Goal: Task Accomplishment & Management: Use online tool/utility

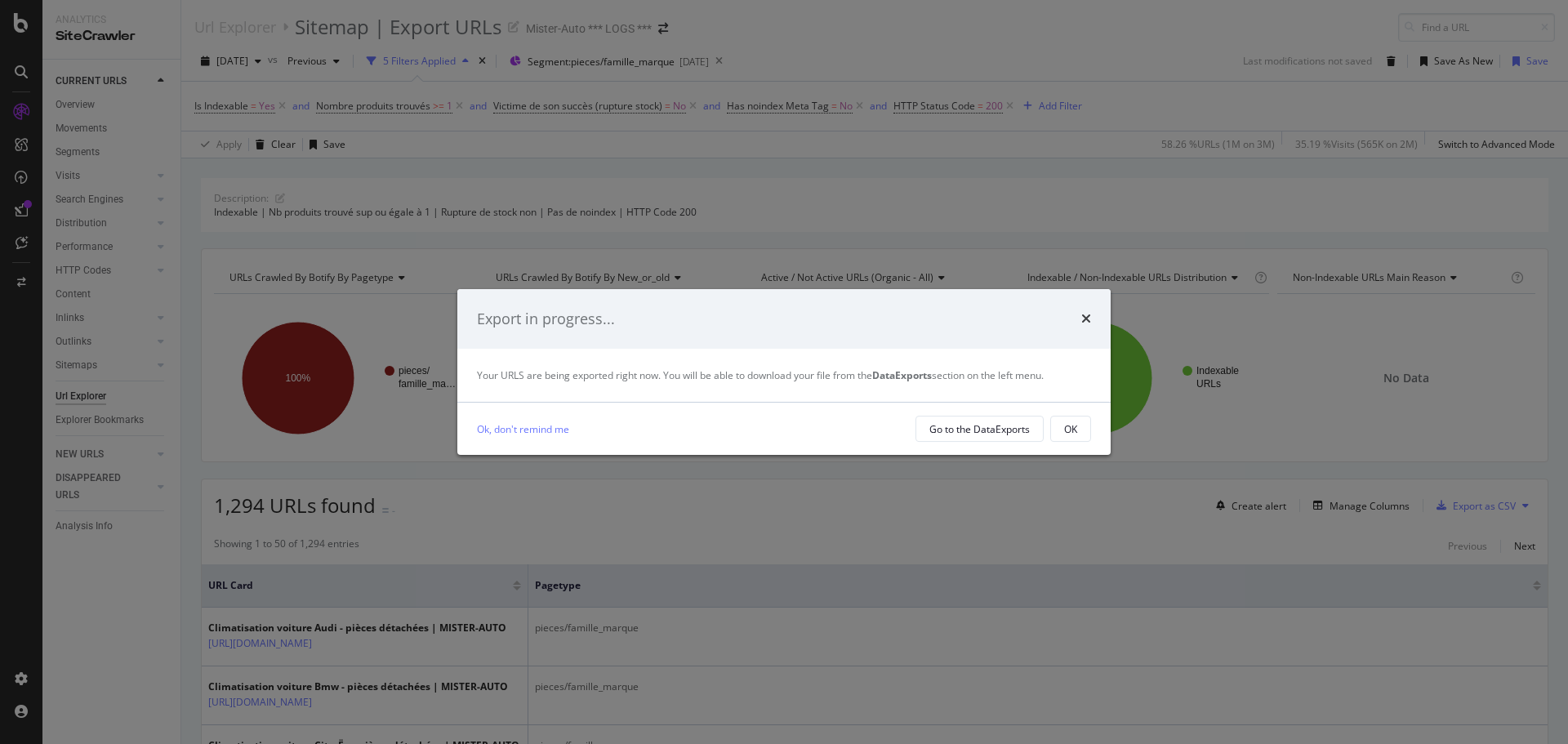
click at [1090, 435] on button "OK" at bounding box center [1070, 428] width 41 height 26
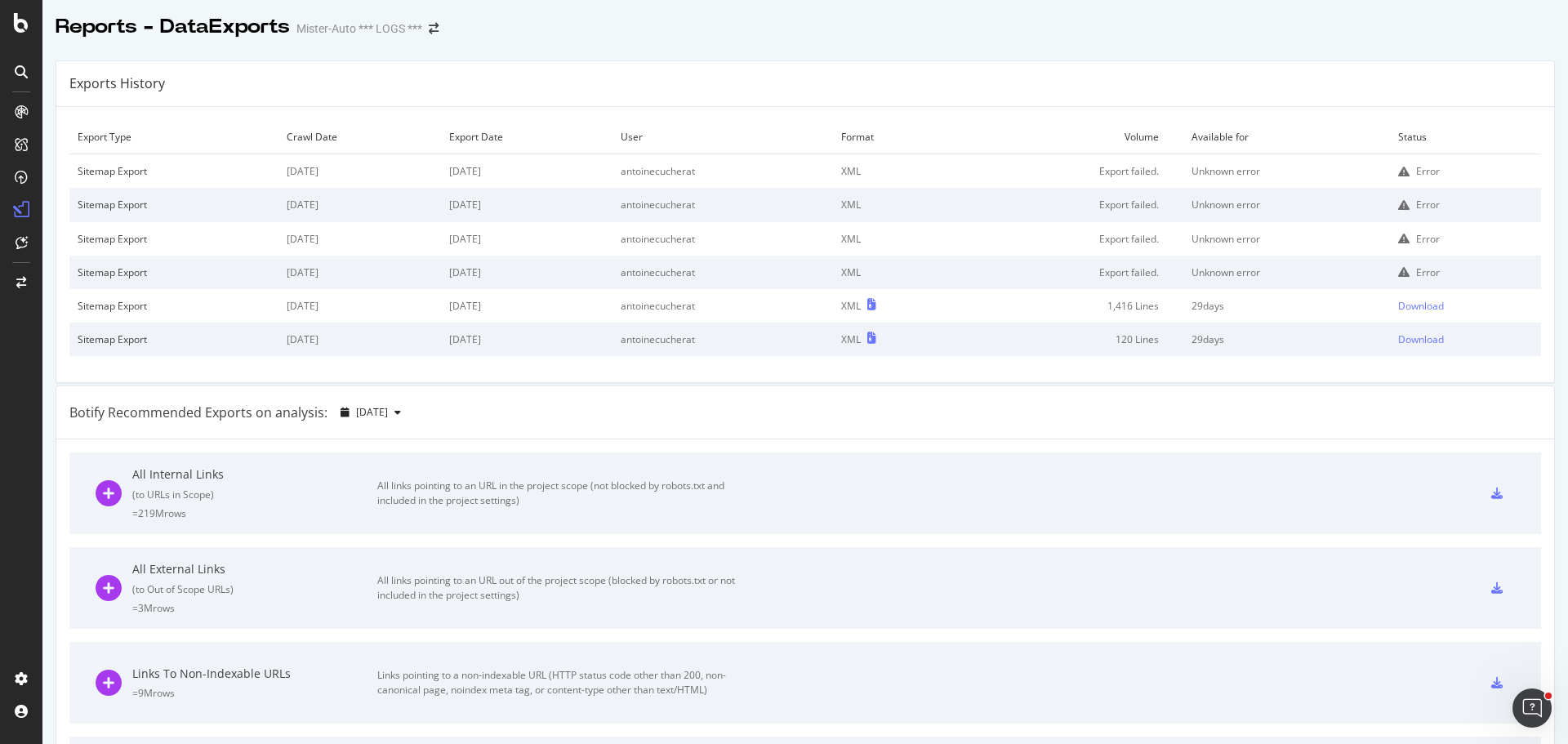
click at [896, 72] on div "Exports History" at bounding box center [805, 84] width 1498 height 46
click at [949, 76] on div "Exports History" at bounding box center [805, 84] width 1498 height 46
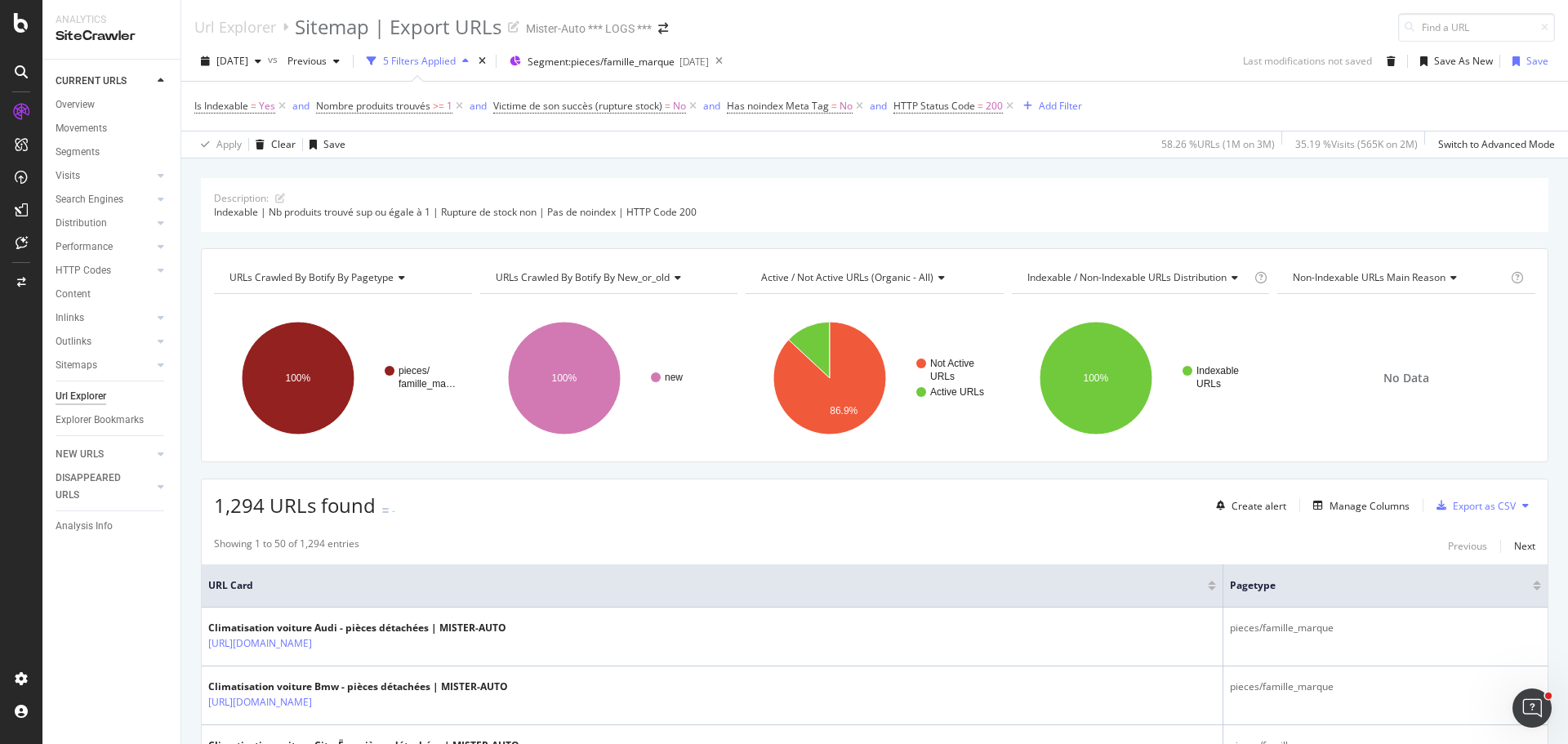
click at [1522, 508] on icon at bounding box center [1526, 506] width 7 height 10
click at [1458, 499] on span "Export XML Sitemaps" at bounding box center [1443, 507] width 96 height 15
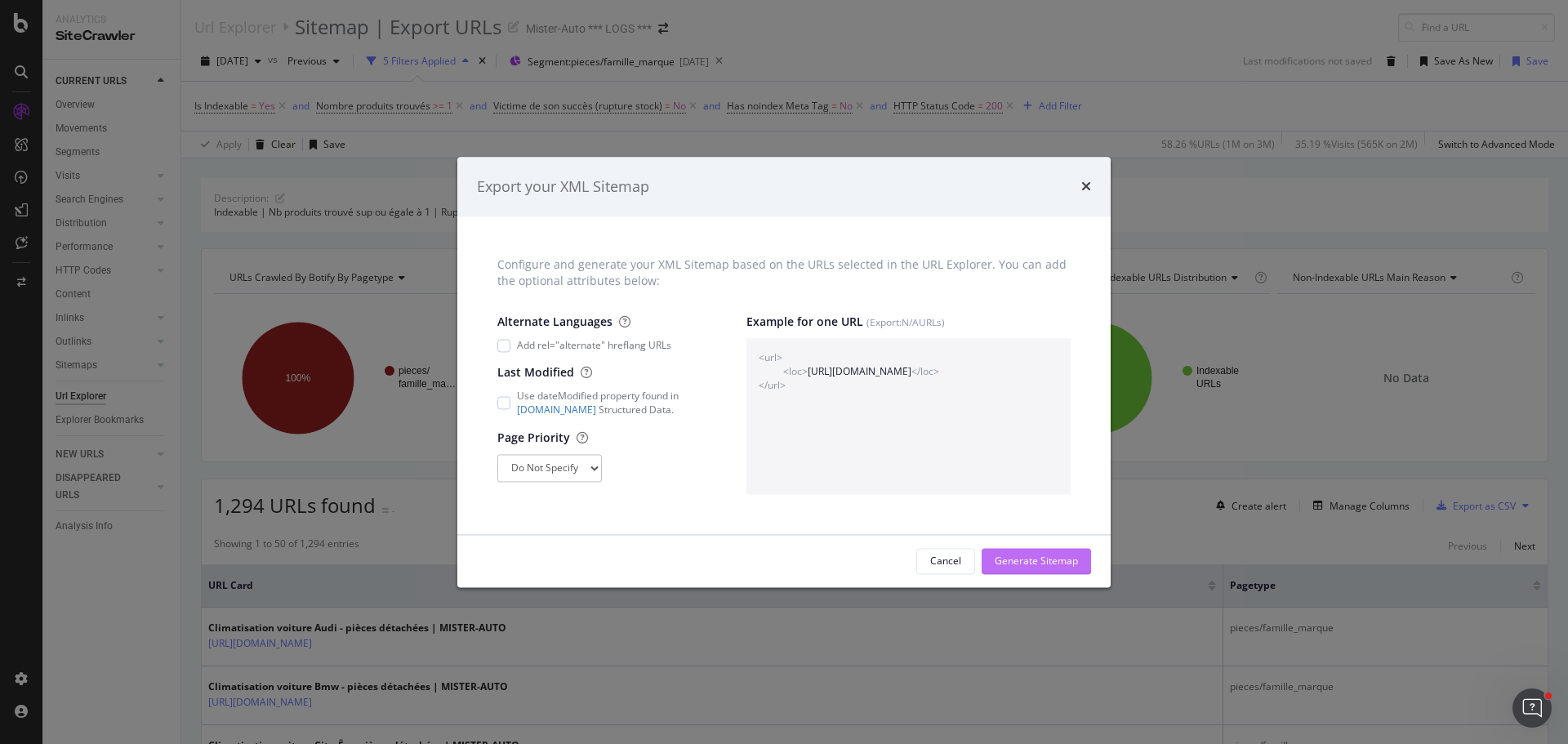
click at [1029, 560] on div "Generate Sitemap" at bounding box center [1037, 560] width 83 height 14
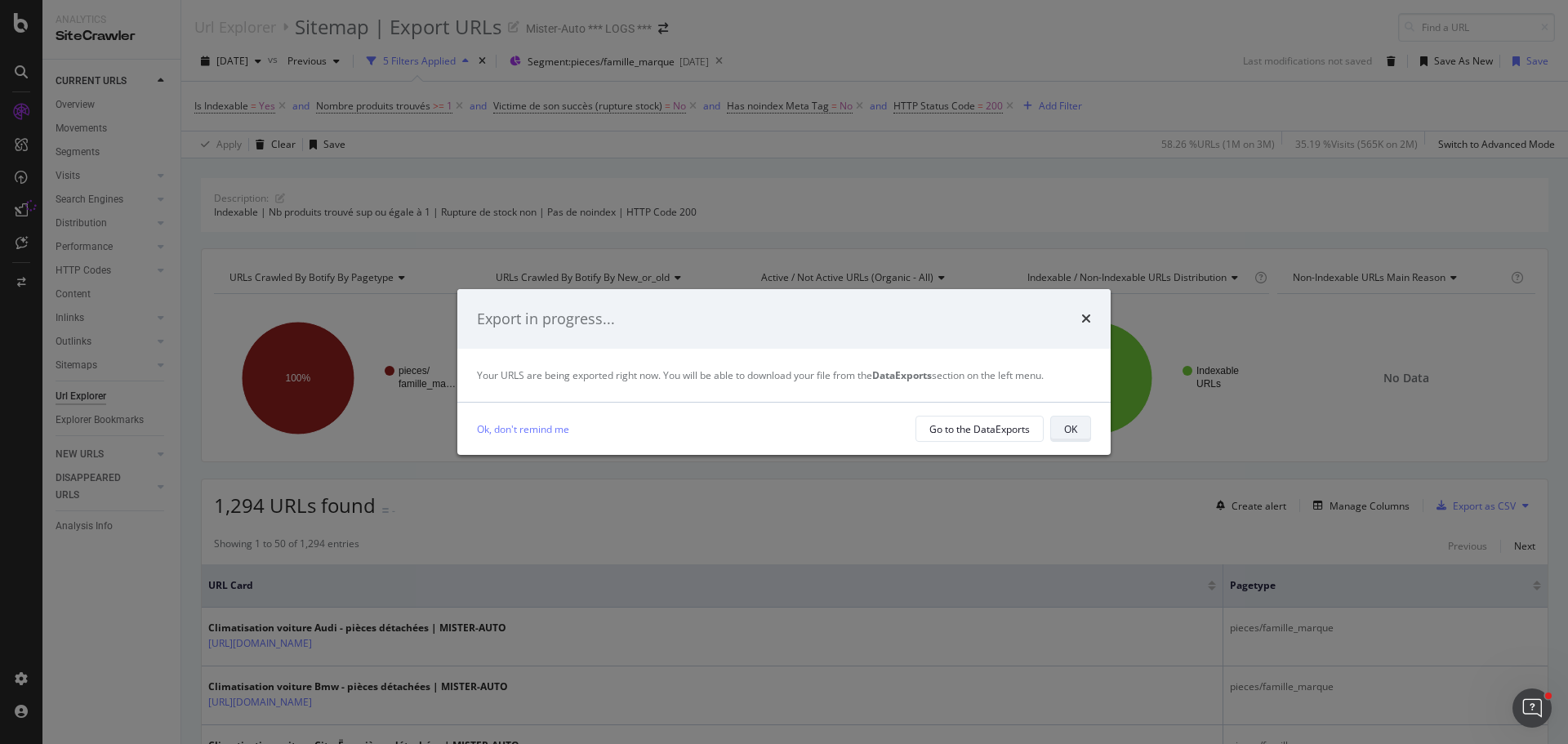
click at [1060, 429] on button "OK" at bounding box center [1070, 428] width 41 height 26
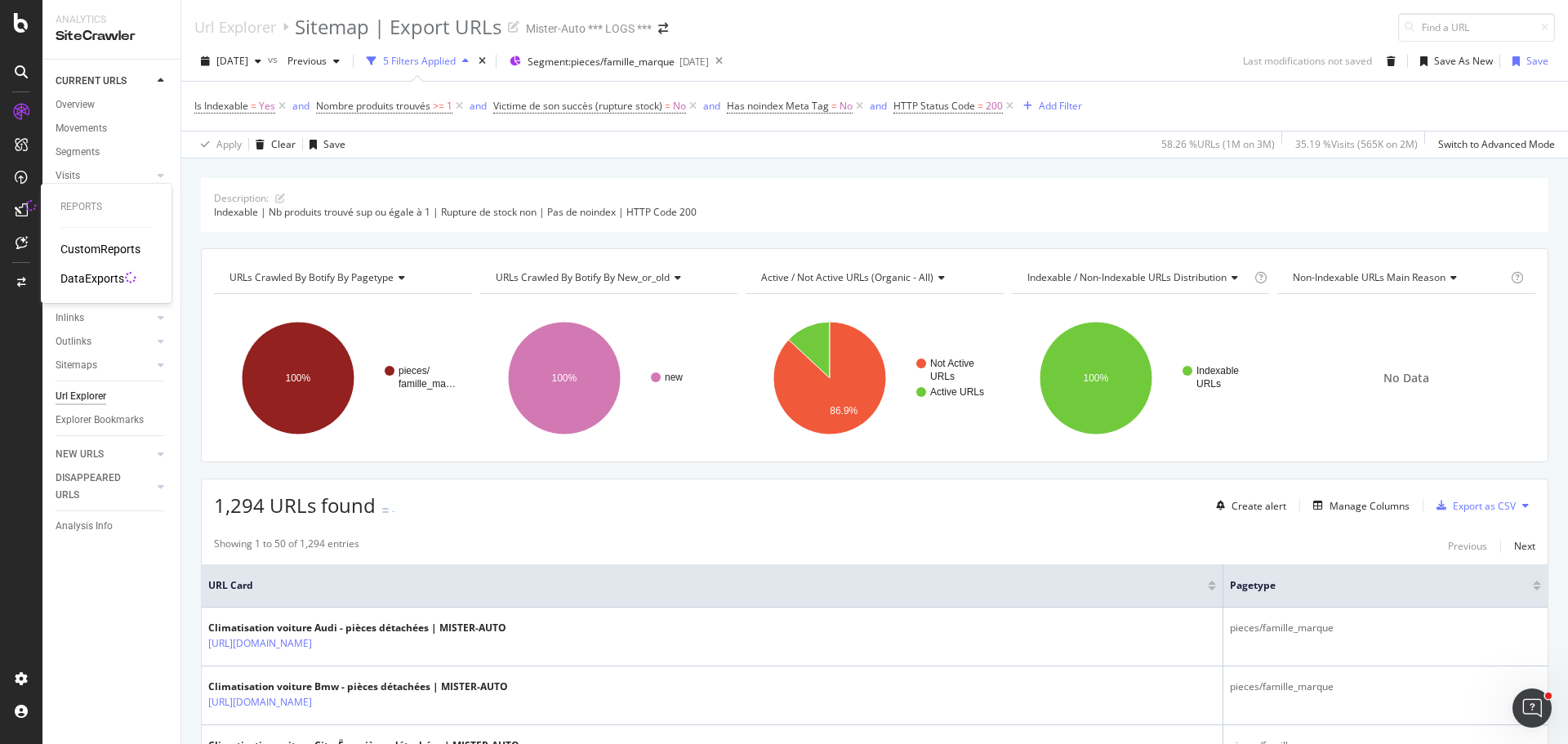
click at [91, 277] on div "DataExports" at bounding box center [92, 279] width 64 height 17
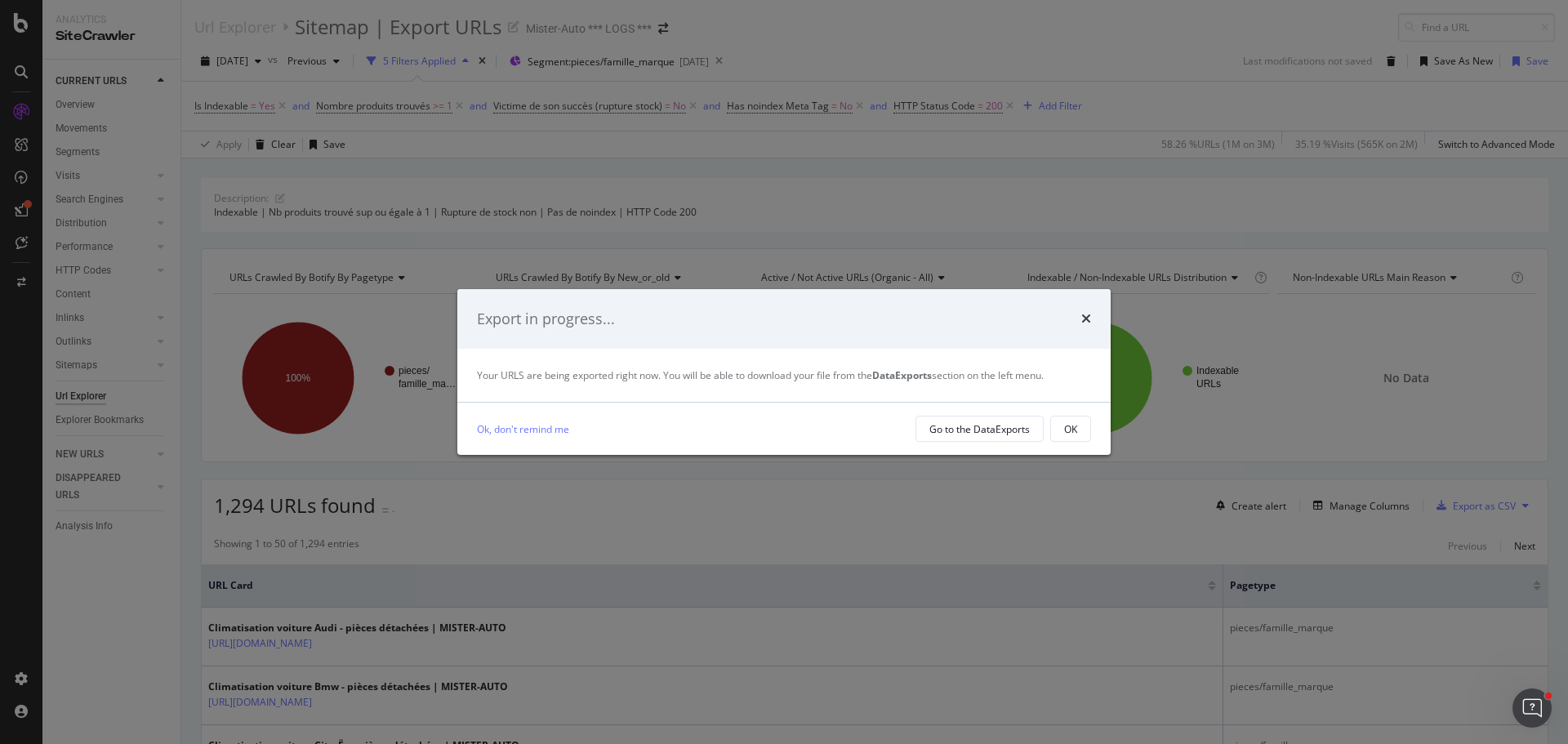
click at [1066, 443] on div "Ok, don't remind me Go to the DataExports OK" at bounding box center [784, 428] width 653 height 52
click at [1058, 435] on button "OK" at bounding box center [1070, 428] width 41 height 26
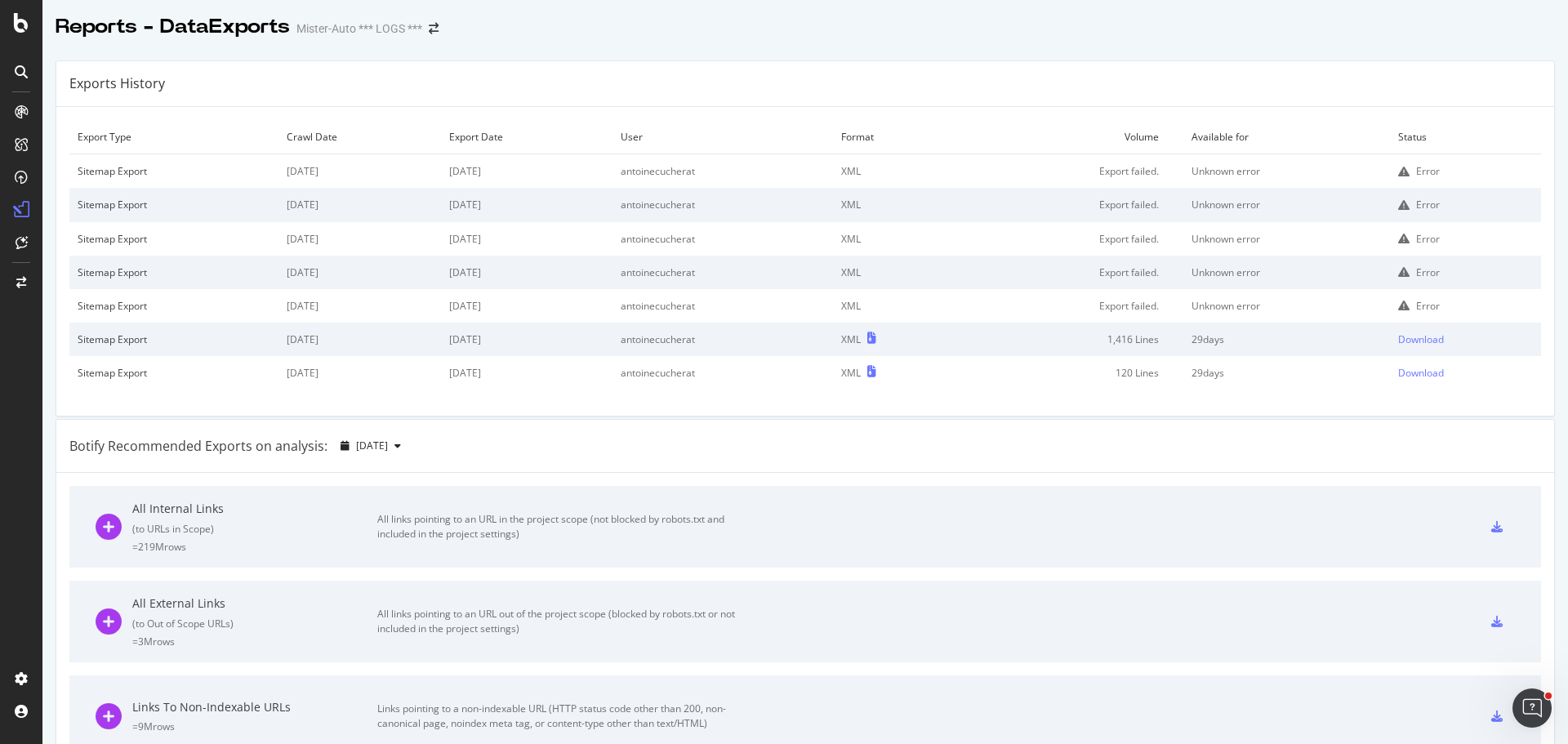
click at [1256, 103] on div "Exports History" at bounding box center [805, 84] width 1498 height 46
drag, startPoint x: 1251, startPoint y: 172, endPoint x: 413, endPoint y: 171, distance: 838.0
click at [413, 171] on tr "Sitemap Export [DATE] [DATE] antoinecucherat XML Export failed. Unknown error E…" at bounding box center [805, 171] width 1472 height 34
click at [658, 101] on div "Exports History" at bounding box center [805, 84] width 1498 height 46
